Goal: Book appointment/travel/reservation

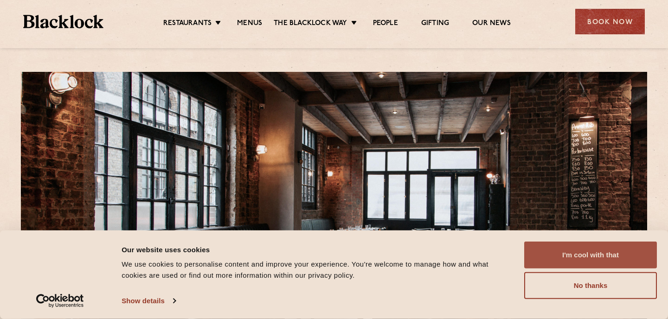
click at [572, 257] on button "I'm cool with that" at bounding box center [590, 255] width 133 height 27
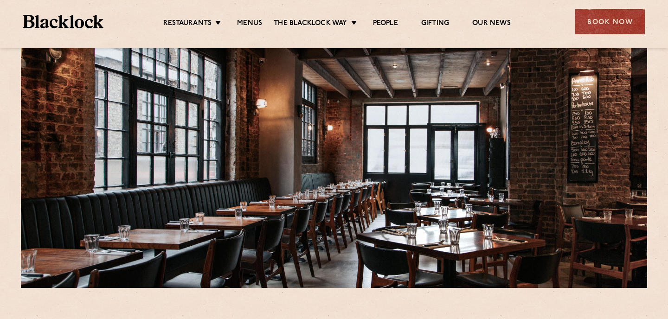
scroll to position [41, 0]
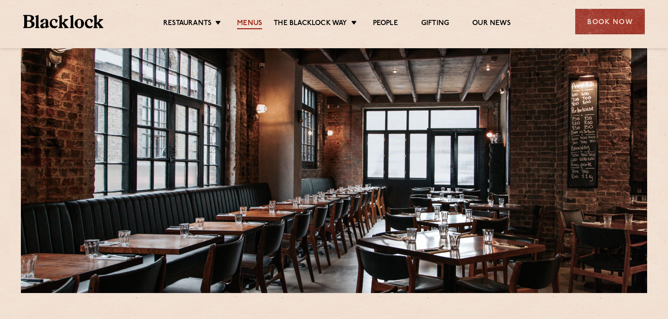
click at [256, 23] on link "Menus" at bounding box center [249, 24] width 25 height 10
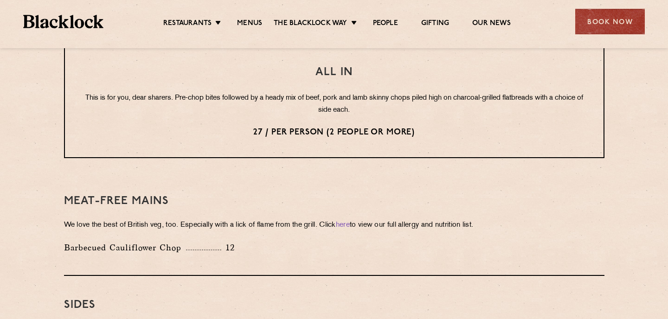
scroll to position [1181, 0]
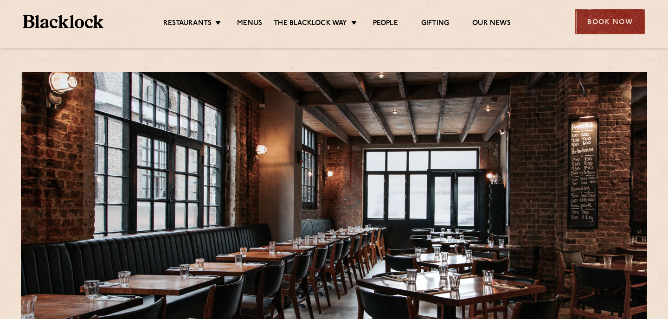
click at [608, 29] on div "Book Now" at bounding box center [610, 22] width 70 height 26
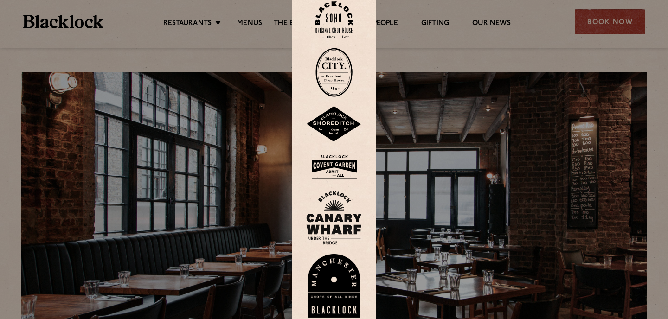
click at [341, 21] on img at bounding box center [333, 20] width 37 height 38
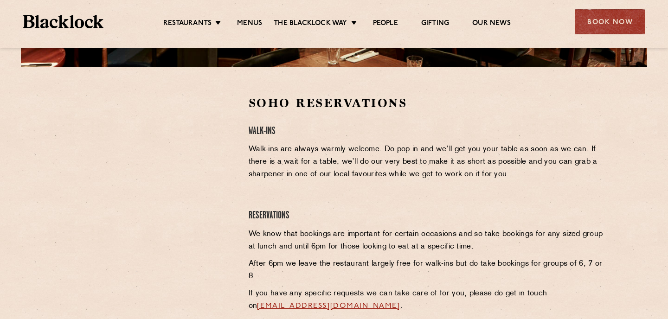
scroll to position [51, 0]
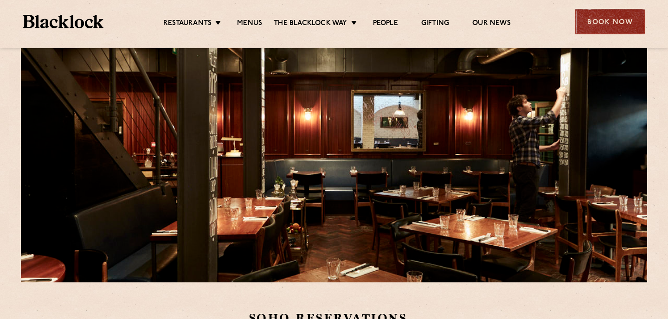
click at [631, 23] on div "Book Now" at bounding box center [610, 22] width 70 height 26
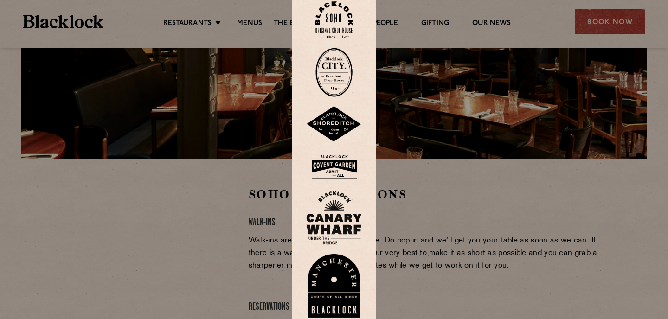
scroll to position [186, 0]
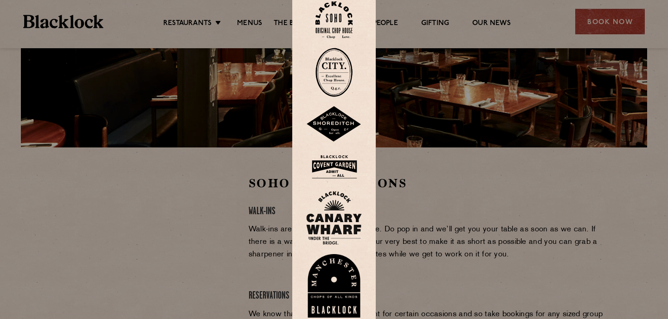
click at [438, 244] on div at bounding box center [334, 159] width 668 height 319
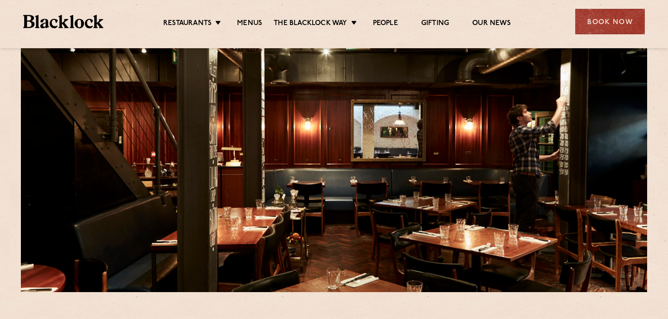
scroll to position [0, 0]
